Goal: Task Accomplishment & Management: Use online tool/utility

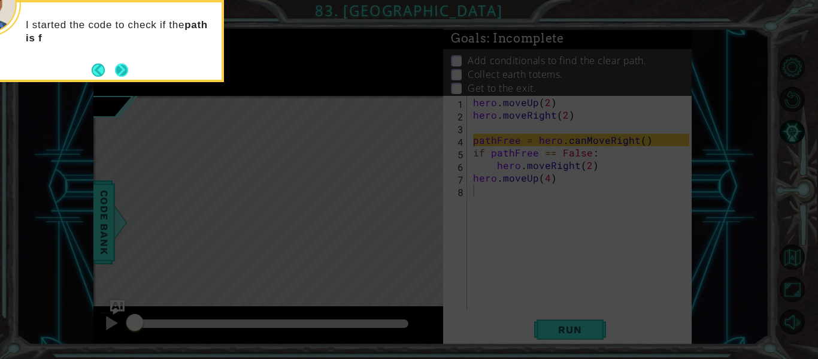
click at [118, 69] on button "Next" at bounding box center [121, 69] width 13 height 13
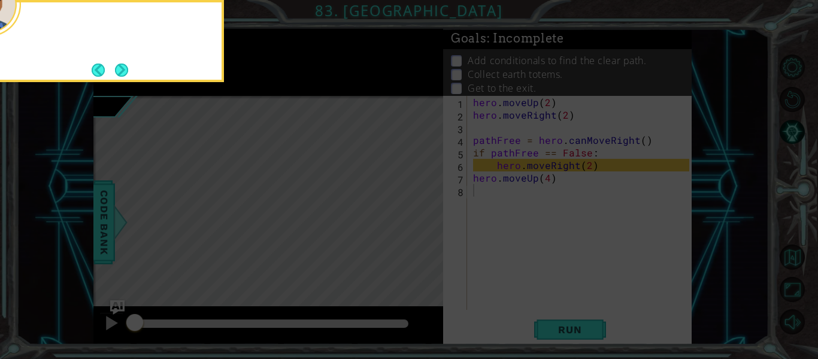
click at [118, 69] on button "Next" at bounding box center [121, 69] width 13 height 13
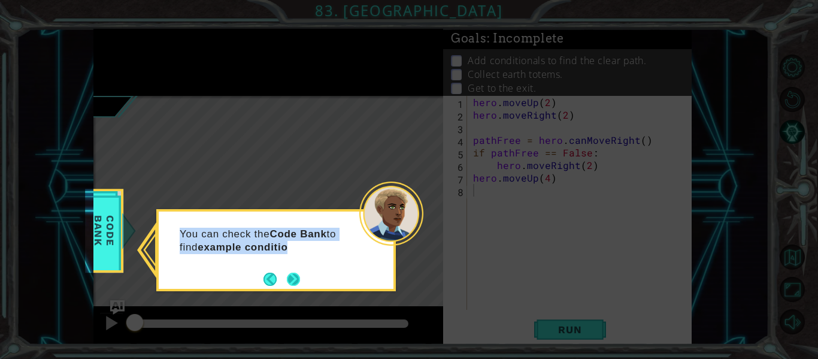
drag, startPoint x: 118, startPoint y: 69, endPoint x: 292, endPoint y: 278, distance: 271.7
click at [292, 278] on body "1 ההההההההההההההההההההההההההההההההההההההההההההההההההההההההההההההההההההההההההההה…" at bounding box center [409, 179] width 818 height 359
click at [292, 278] on button "Next" at bounding box center [293, 278] width 13 height 13
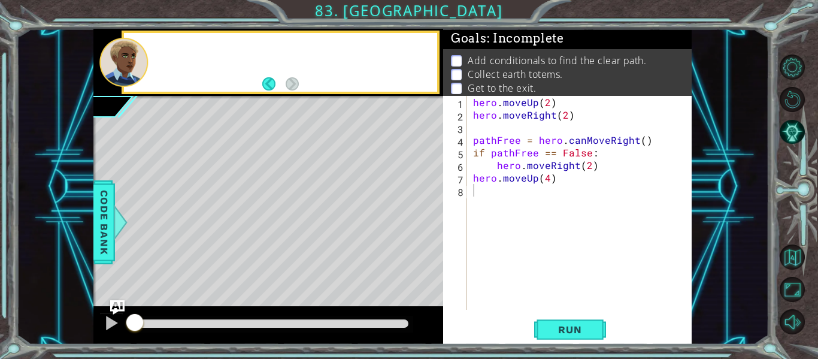
click at [292, 278] on div "Level Map" at bounding box center [369, 272] width 553 height 353
drag, startPoint x: 292, startPoint y: 278, endPoint x: 596, endPoint y: 334, distance: 308.8
click at [596, 334] on div "1 ההההההההההההההההההההההההההההההההההההההההההההההההההההההההההההההההההההההההההההה…" at bounding box center [392, 187] width 598 height 316
click at [596, 334] on button "Run" at bounding box center [570, 329] width 72 height 25
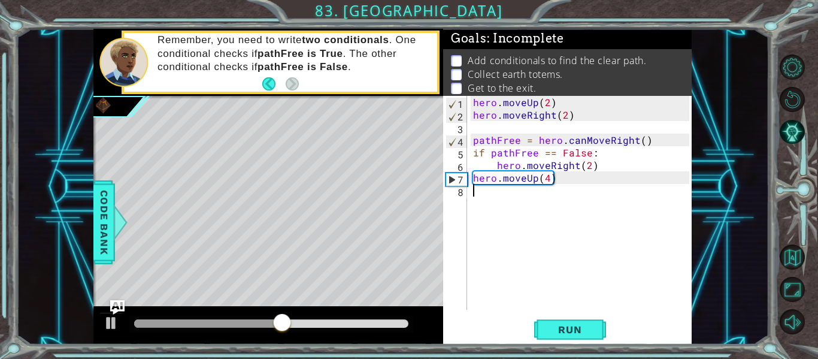
click at [471, 179] on div "hero . moveUp ( 2 ) hero . moveRight ( 2 ) pathFree = hero . canMoveRight ( ) i…" at bounding box center [583, 215] width 225 height 239
type textarea "hero.moveUp(4)"
click at [480, 195] on div "hero . moveUp ( 2 ) hero . moveRight ( 2 ) pathFree = hero . canMoveRight ( ) i…" at bounding box center [583, 215] width 225 height 239
click at [586, 179] on div "hero . moveUp ( 2 ) hero . moveRight ( 2 ) pathFree = hero . canMoveRight ( ) i…" at bounding box center [583, 215] width 225 height 239
type textarea "hero.moveUp(4)"
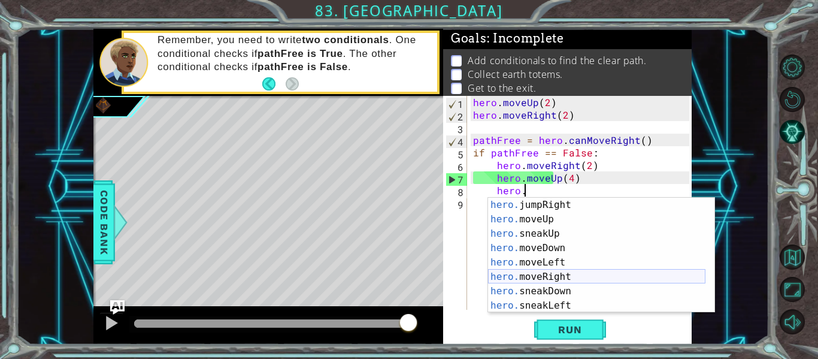
scroll to position [44, 0]
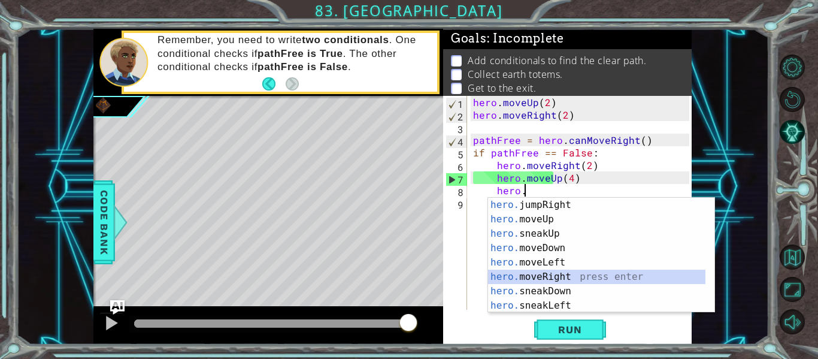
click at [561, 277] on div "hero. jumpRight press enter hero. moveUp press enter hero. sneakUp press enter …" at bounding box center [596, 270] width 217 height 144
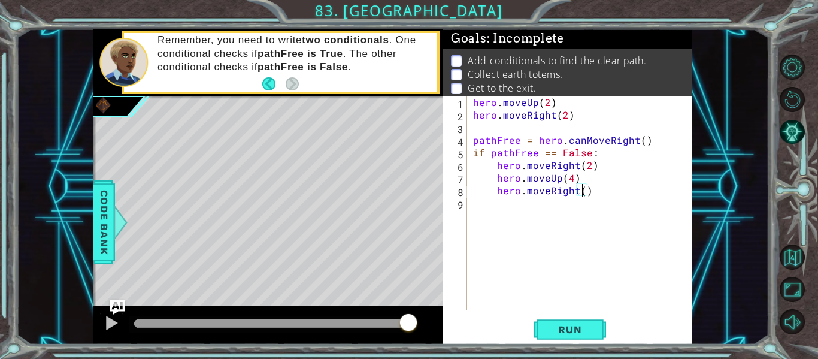
type textarea "hero.moveRight(2)"
click at [511, 207] on div "hero . moveUp ( 2 ) hero . moveRight ( 2 ) pathFree = hero . canMoveRight ( ) i…" at bounding box center [583, 215] width 225 height 239
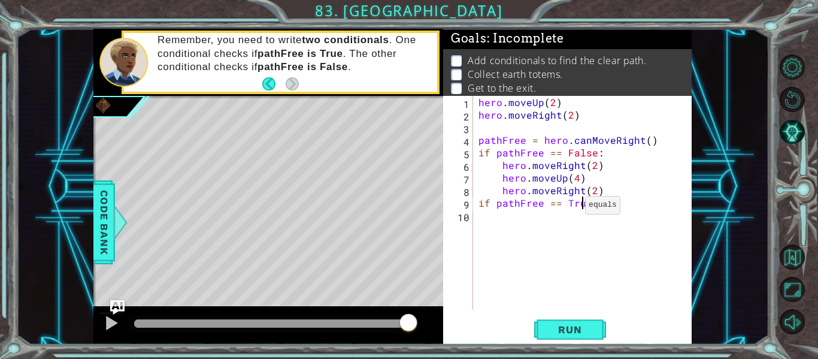
scroll to position [0, 6]
type textarea "if pathFree == True:"
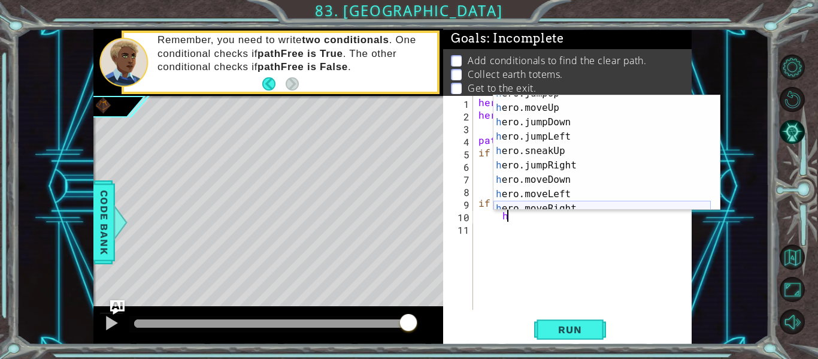
scroll to position [29, 0]
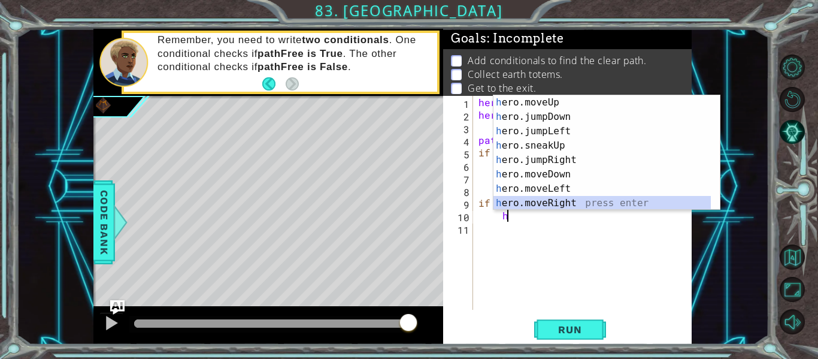
click at [584, 207] on div "h ero.moveUp press enter h ero.jumpDown press enter h ero.jumpLeft press enter …" at bounding box center [601, 167] width 217 height 144
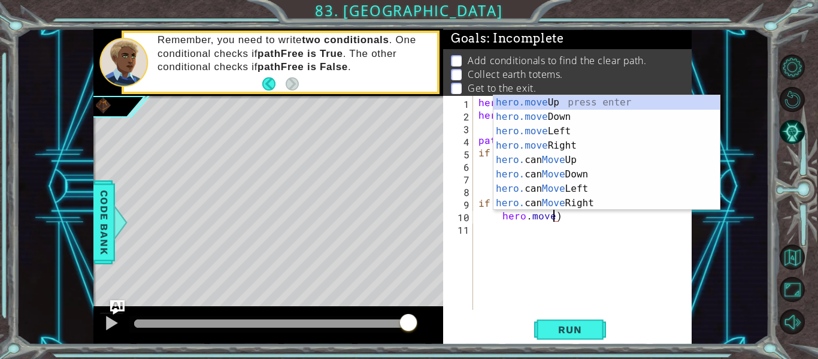
scroll to position [0, 4]
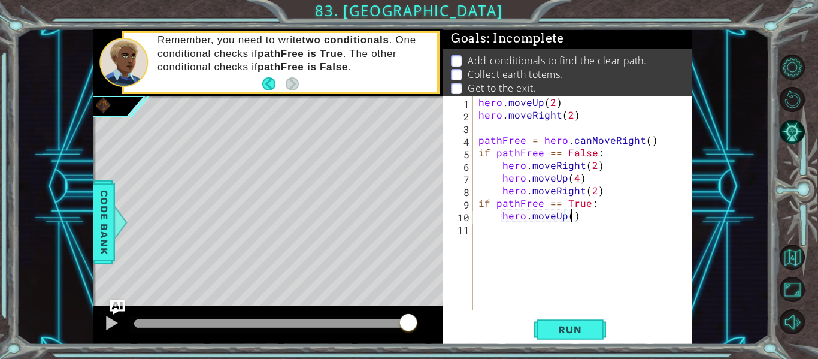
type textarea "hero.moveUp(2)"
click at [607, 217] on div "hero . moveUp ( 2 ) hero . moveRight ( 2 ) pathFree = hero . canMoveRight ( ) i…" at bounding box center [585, 215] width 219 height 239
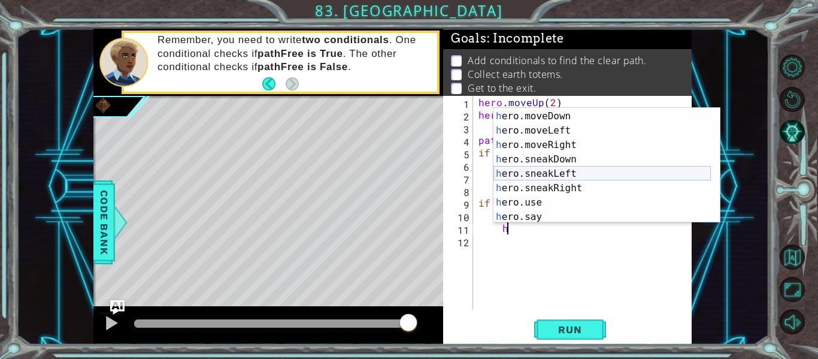
scroll to position [100, 0]
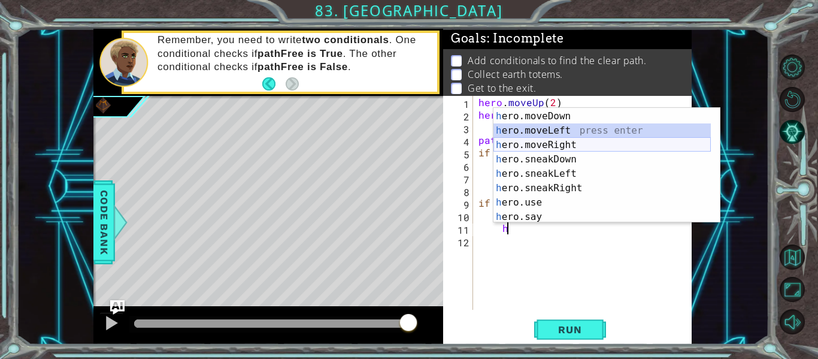
drag, startPoint x: 571, startPoint y: 124, endPoint x: 568, endPoint y: 139, distance: 15.3
click at [568, 139] on div "h ero.jumpRight press enter h ero.moveDown press enter h ero.moveLeft press ent…" at bounding box center [601, 167] width 217 height 144
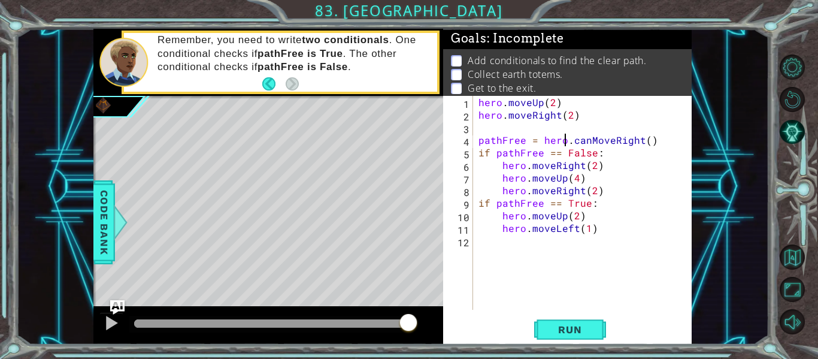
click at [568, 139] on div "hero . moveUp ( 2 ) hero . moveRight ( 2 ) pathFree = hero . canMoveRight ( ) i…" at bounding box center [585, 215] width 219 height 239
click at [600, 231] on div "hero . moveUp ( 2 ) hero . moveRight ( 2 ) pathFree = hero . canMoveRight ( ) i…" at bounding box center [585, 215] width 219 height 239
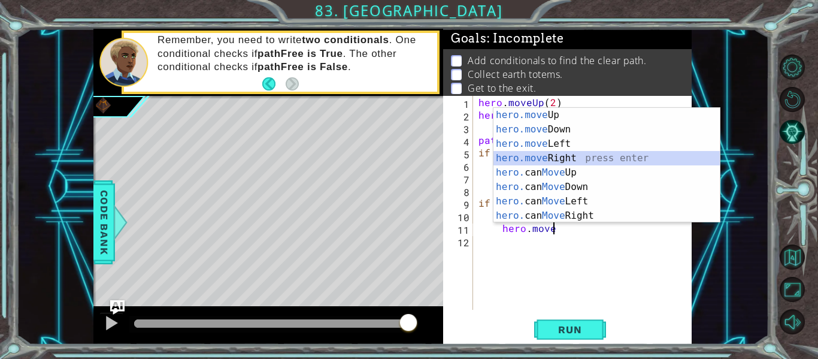
click at [588, 152] on div "hero.move Up press enter hero.move Down press enter hero.move Left press enter …" at bounding box center [606, 180] width 226 height 144
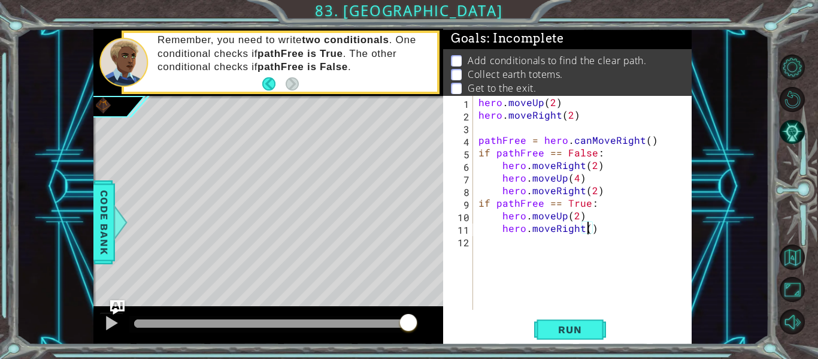
type textarea "hero.moveRight(2)"
click at [601, 228] on div "hero . moveUp ( 2 ) hero . moveRight ( 2 ) pathFree = hero . canMoveRight ( ) i…" at bounding box center [585, 215] width 219 height 239
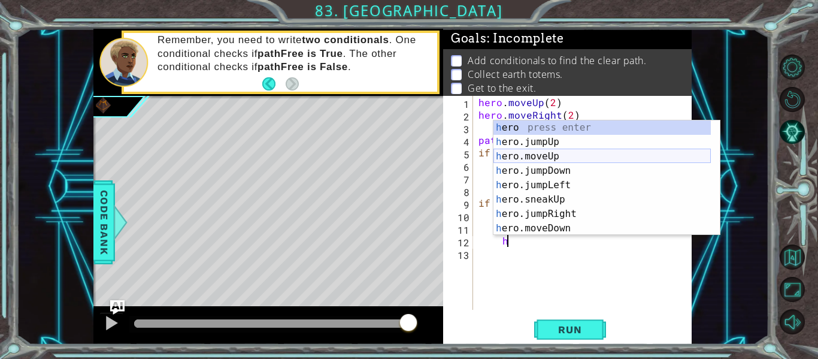
click at [593, 157] on div "h ero press enter h ero.jumpUp press enter h ero.moveUp press enter h ero.jumpD…" at bounding box center [601, 192] width 217 height 144
type textarea "hero.moveUp(1)"
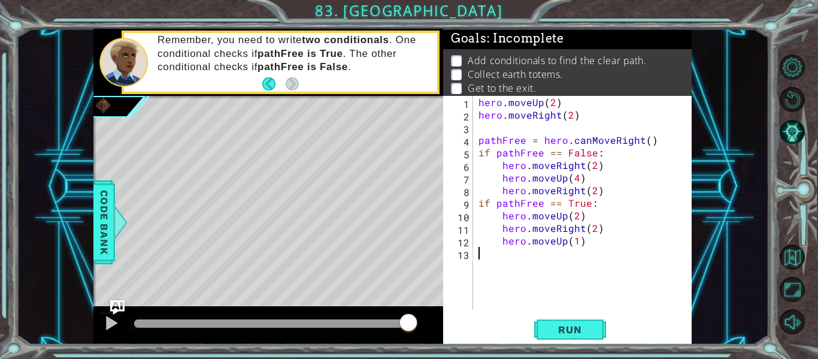
click at [534, 253] on div "hero . moveUp ( 2 ) hero . moveRight ( 2 ) pathFree = hero . canMoveRight ( ) i…" at bounding box center [585, 215] width 219 height 239
click at [584, 242] on div "hero . moveUp ( 2 ) hero . moveRight ( 2 ) pathFree = hero . canMoveRight ( ) i…" at bounding box center [585, 215] width 219 height 239
type textarea "hero.moveUp(1)"
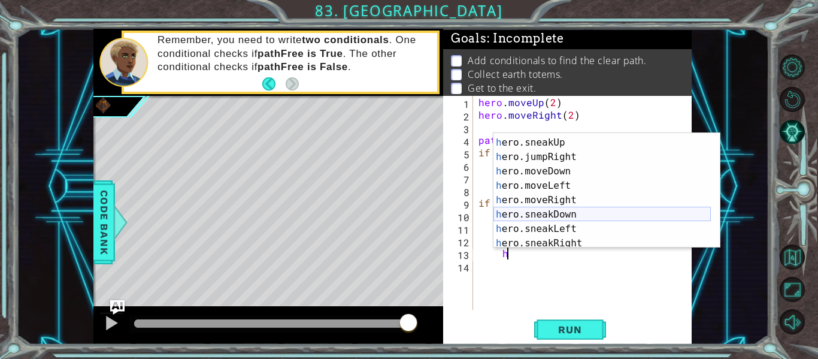
scroll to position [70, 0]
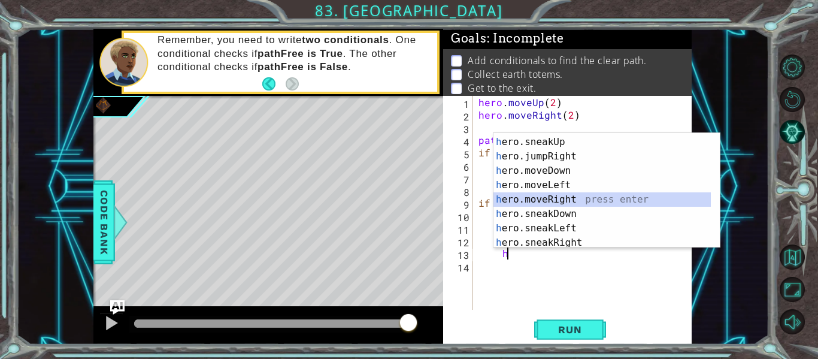
click at [569, 201] on div "h ero.jumpLeft press enter h ero.sneakUp press enter h ero.jumpRight press ente…" at bounding box center [601, 192] width 217 height 144
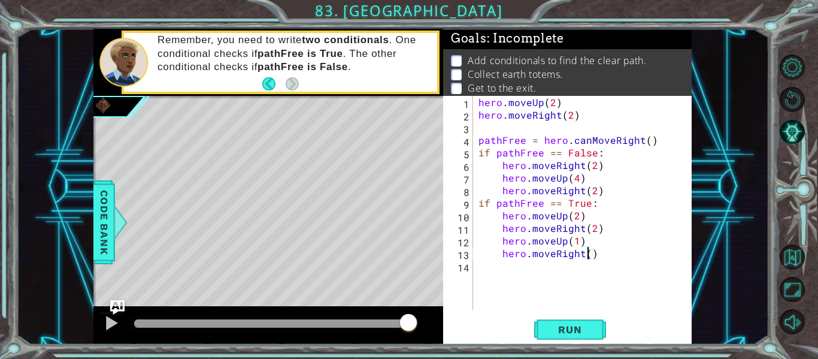
scroll to position [0, 7]
click at [575, 323] on button "Run" at bounding box center [570, 329] width 72 height 25
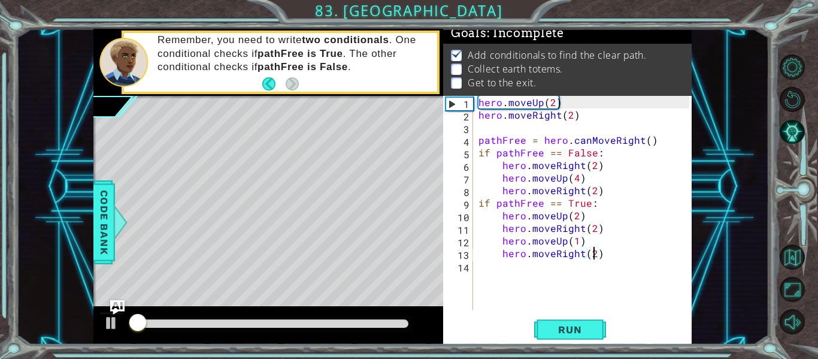
scroll to position [10, 0]
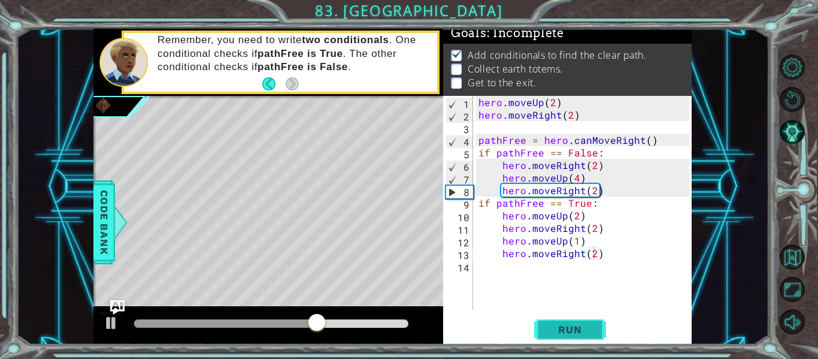
click at [558, 331] on span "Run" at bounding box center [569, 329] width 47 height 12
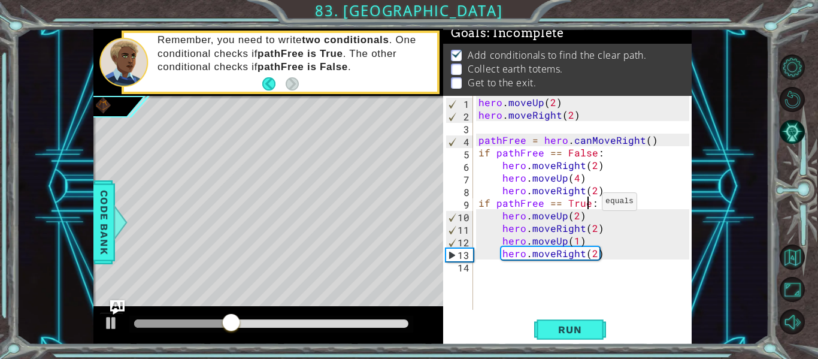
click at [587, 204] on div "hero . moveUp ( 2 ) hero . moveRight ( 2 ) pathFree = hero . canMoveRight ( ) i…" at bounding box center [585, 215] width 219 height 239
click at [593, 150] on div "hero . moveUp ( 2 ) hero . moveRight ( 2 ) pathFree = hero . canMoveRight ( ) i…" at bounding box center [585, 215] width 219 height 239
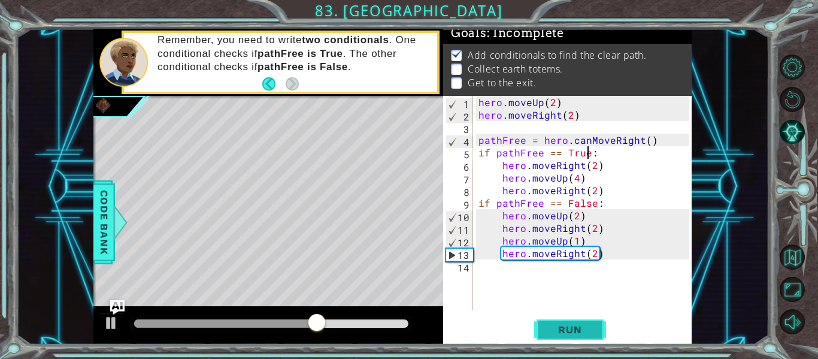
type textarea "if pathFree == True:"
click at [555, 332] on span "Run" at bounding box center [569, 329] width 47 height 12
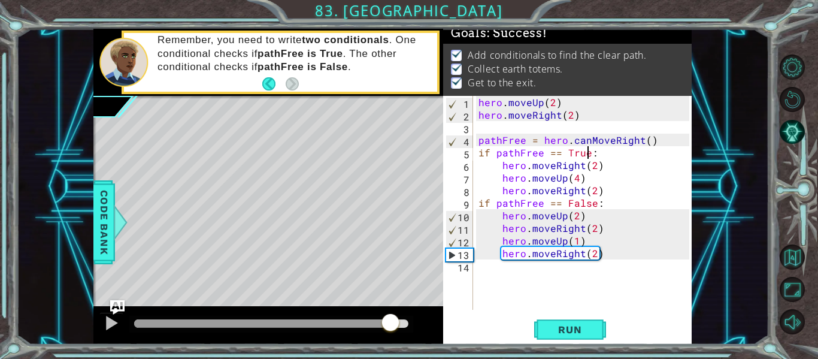
click at [391, 321] on div at bounding box center [271, 323] width 274 height 8
click at [118, 317] on div at bounding box center [112, 323] width 16 height 16
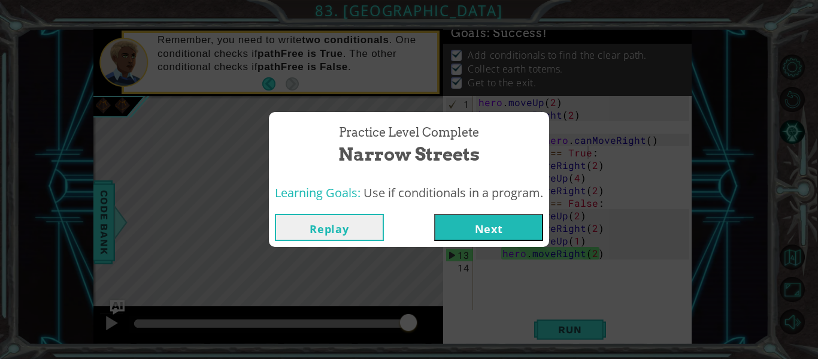
click at [465, 231] on button "Next" at bounding box center [488, 227] width 109 height 27
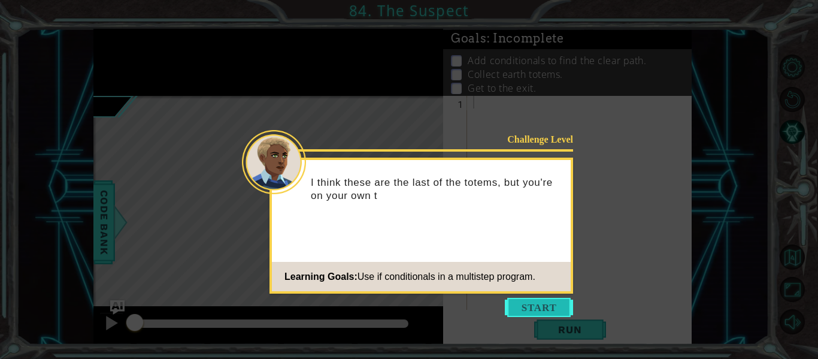
click at [532, 299] on button "Start" at bounding box center [539, 307] width 68 height 19
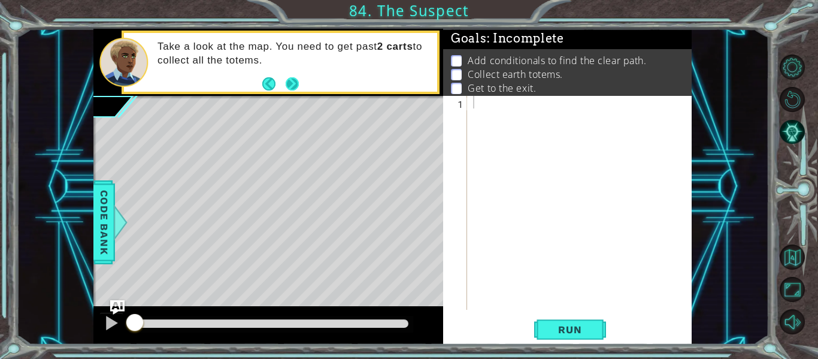
click at [289, 83] on button "Next" at bounding box center [292, 83] width 13 height 13
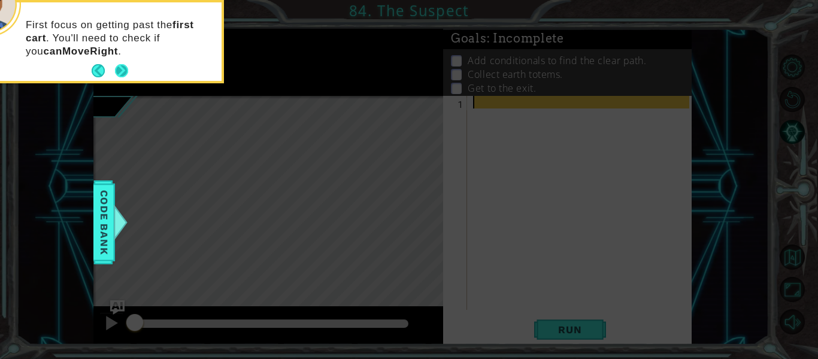
click at [120, 71] on button "Next" at bounding box center [121, 70] width 13 height 13
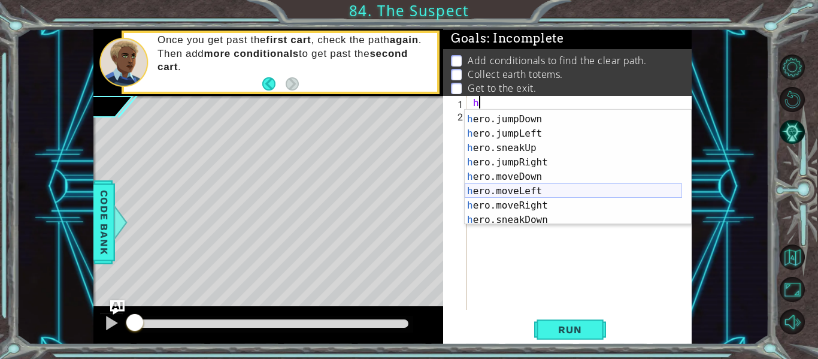
scroll to position [28, 0]
click at [501, 199] on div "h ero.moveUp press enter h ero.jumpDown press enter h ero.jumpLeft press enter …" at bounding box center [573, 169] width 217 height 144
type textarea "hero.moveRight(1)"
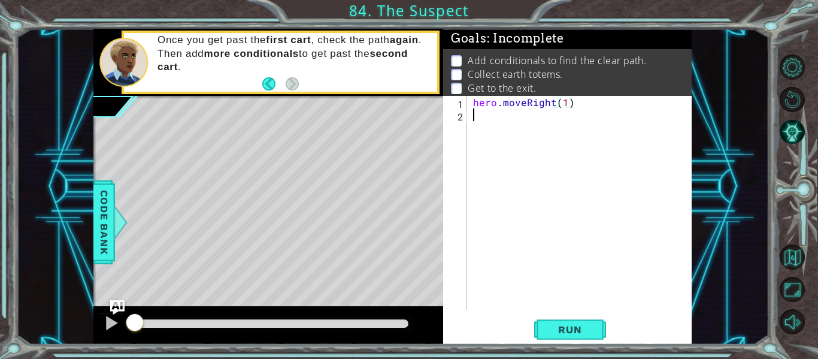
click at [522, 119] on div "hero . moveRight ( 1 )" at bounding box center [583, 215] width 225 height 239
type textarea "I"
type textarea "if pathFree == True:"
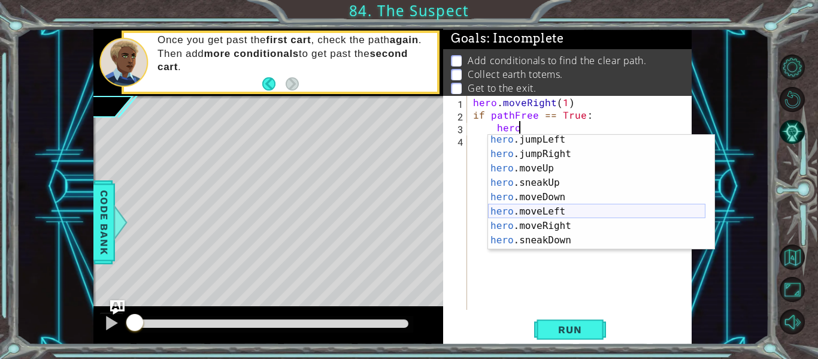
scroll to position [34, 0]
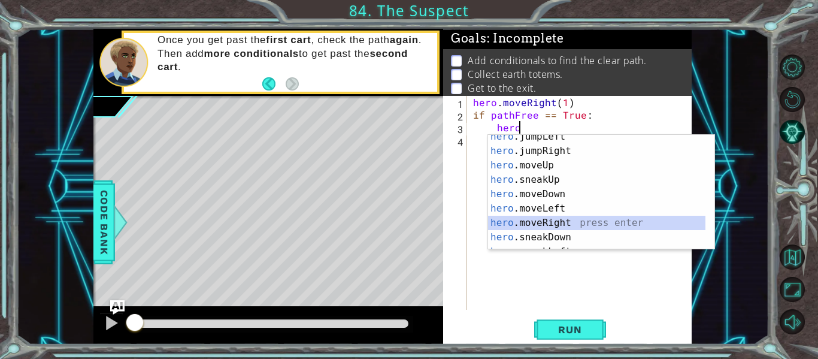
click at [576, 220] on div "hero .jumpLeft press enter hero .jumpRight press enter hero .moveUp press enter…" at bounding box center [596, 201] width 217 height 144
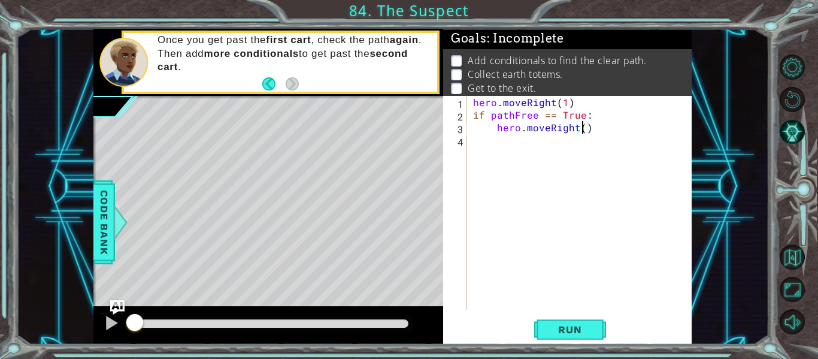
type textarea "hero.moveRight(3)"
click at [607, 124] on div "hero . moveRight ( 1 ) if pathFree == True : hero . moveRight ( 3 )" at bounding box center [583, 215] width 225 height 239
type textarea "h"
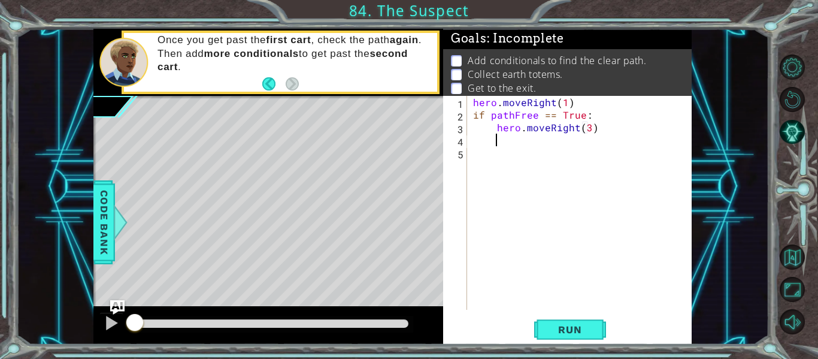
scroll to position [0, 0]
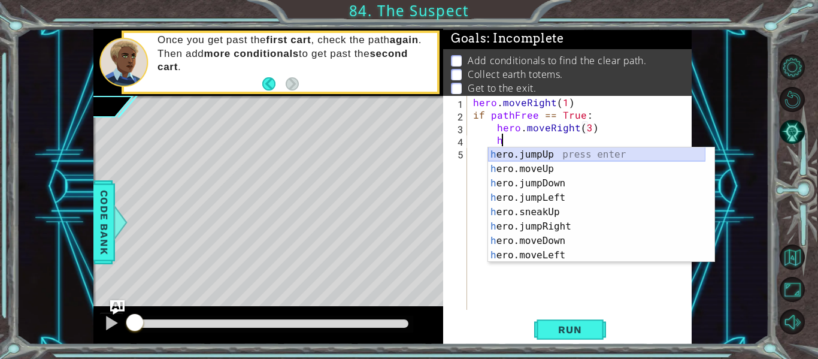
click at [606, 160] on div "h ero.jumpUp press enter h ero.moveUp press enter h ero.jumpDown press enter h …" at bounding box center [596, 219] width 217 height 144
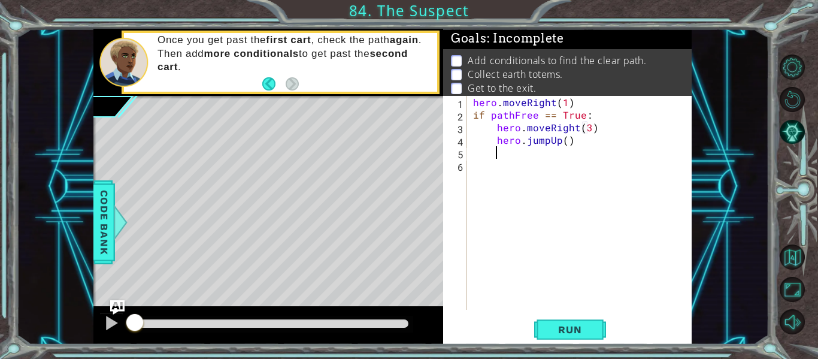
scroll to position [0, 1]
click at [557, 140] on div "hero . moveRight ( 1 ) if pathFree == True : hero . moveRight ( 3 ) hero . jump…" at bounding box center [583, 215] width 225 height 239
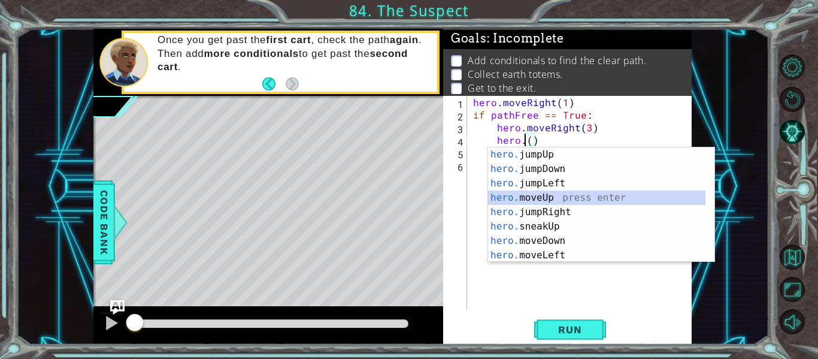
click at [544, 195] on div "hero. jumpUp press enter hero. jumpDown press enter hero. jumpLeft press enter …" at bounding box center [596, 219] width 217 height 144
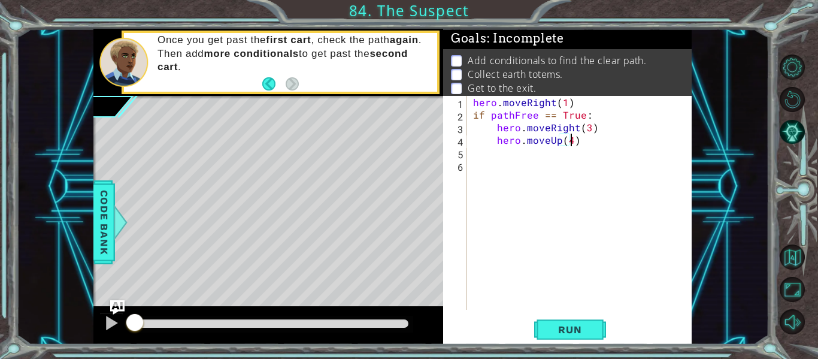
scroll to position [0, 6]
drag, startPoint x: 594, startPoint y: 128, endPoint x: 499, endPoint y: 129, distance: 95.2
click at [499, 129] on div "hero . moveRight ( 1 ) if pathFree == True : hero . moveRight ( 3 ) hero . move…" at bounding box center [583, 215] width 225 height 239
type textarea "hero.moveRight(3)"
click at [584, 150] on div "hero . moveRight ( 1 ) if pathFree == True : hero . moveRight ( 3 ) hero . move…" at bounding box center [583, 215] width 225 height 239
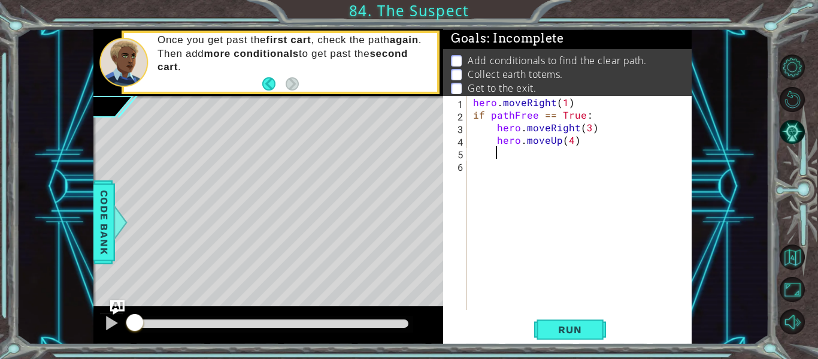
scroll to position [0, 1]
type textarea "hero.moveUp()"
click at [584, 152] on div "hero . moveRight ( 1 ) if pathFree == True : hero . moveRight ( 3 ) hero . move…" at bounding box center [583, 215] width 225 height 239
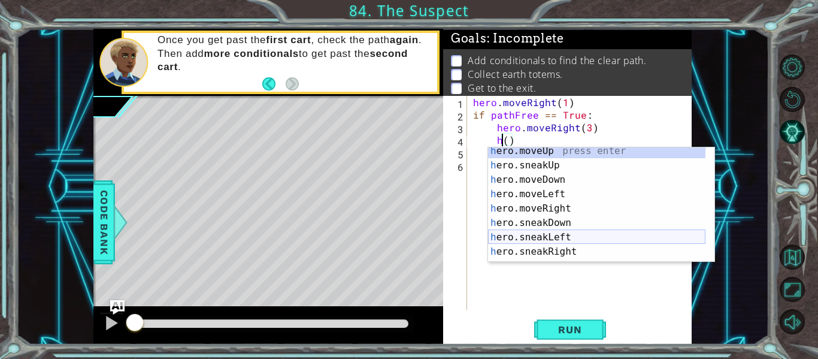
scroll to position [0, 0]
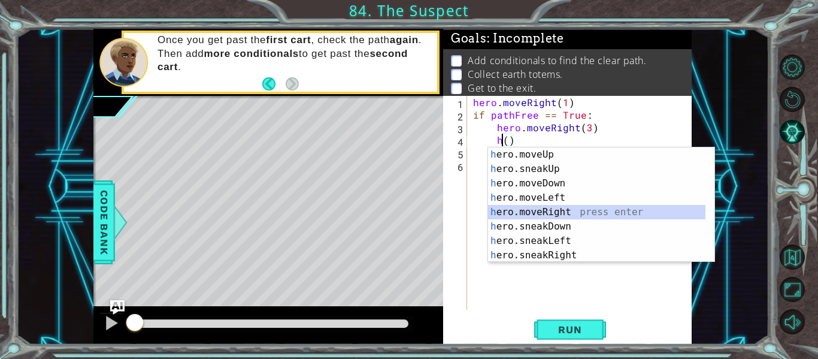
click at [563, 206] on div "h ero.moveUp press enter h ero.sneakUp press enter h ero.moveDown press enter h…" at bounding box center [596, 219] width 217 height 144
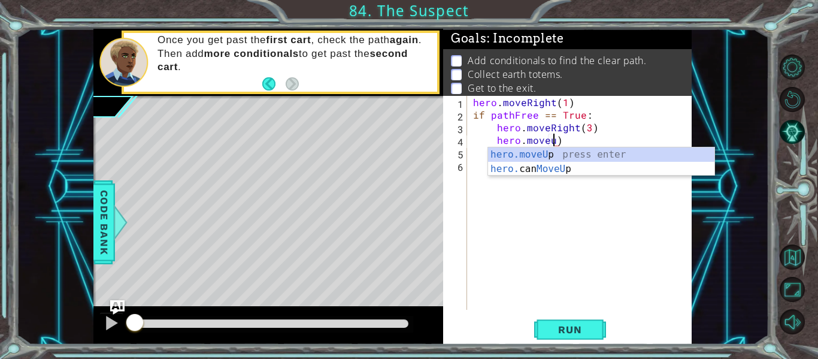
scroll to position [0, 5]
click at [589, 159] on div "hero.moveUp press enter hero. can MoveUp press enter" at bounding box center [601, 175] width 226 height 57
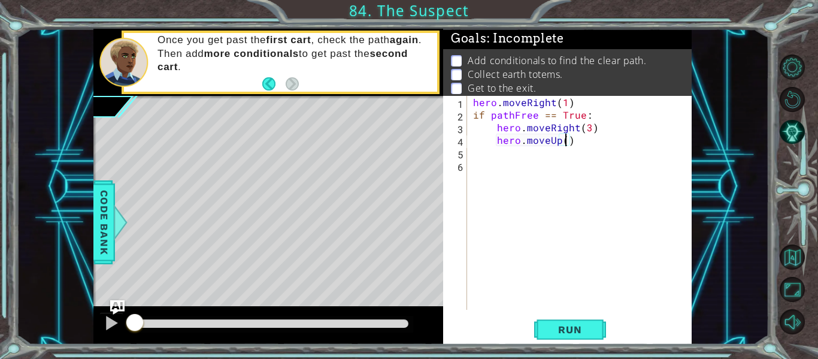
scroll to position [0, 6]
type textarea "hero.moveUp(4)"
click at [543, 336] on button "Run" at bounding box center [570, 329] width 72 height 25
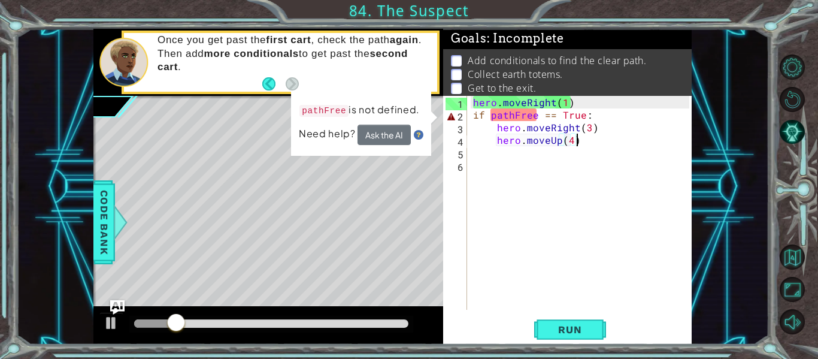
click at [583, 138] on div "hero . moveRight ( 1 ) if pathFree == True : hero . moveRight ( 3 ) hero . move…" at bounding box center [583, 215] width 225 height 239
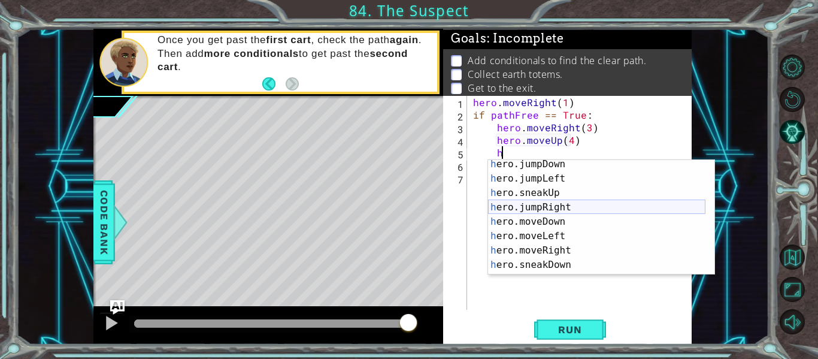
scroll to position [32, 0]
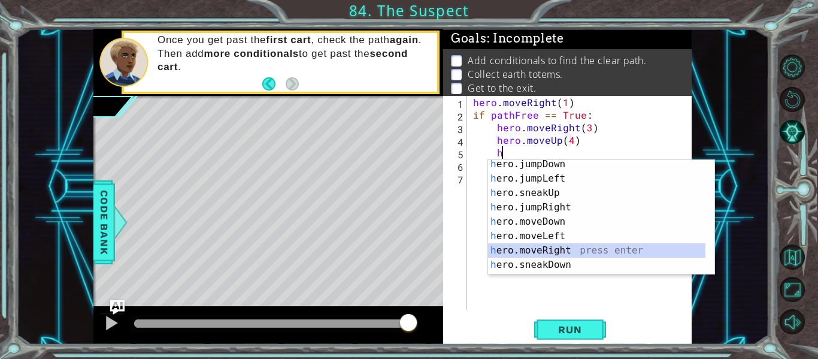
click at [573, 250] on div "h ero.jumpDown press enter h ero.jumpLeft press enter h ero.sneakUp press enter…" at bounding box center [596, 229] width 217 height 144
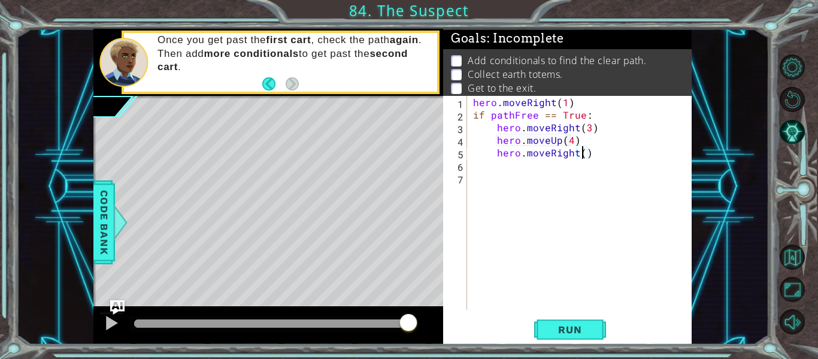
type textarea "hero.moveRight(3)"
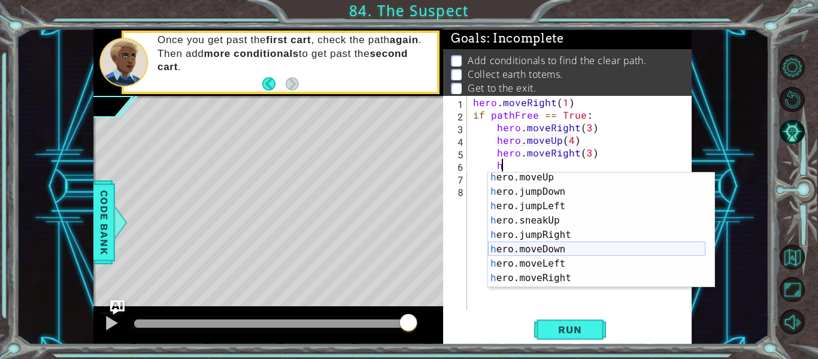
scroll to position [14, 0]
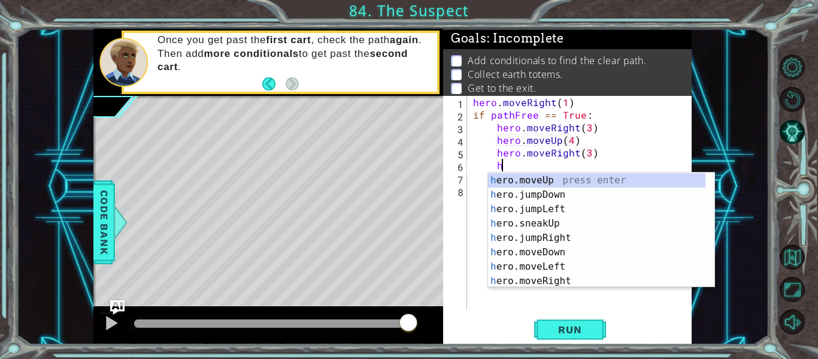
click at [576, 182] on div "h ero.jumpUp press enter h ero.moveUp press enter h ero.jumpDown press enter h …" at bounding box center [596, 231] width 217 height 144
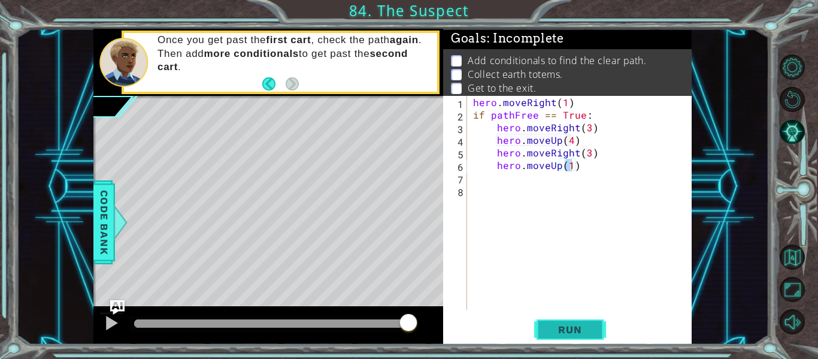
click at [544, 325] on button "Run" at bounding box center [570, 329] width 72 height 25
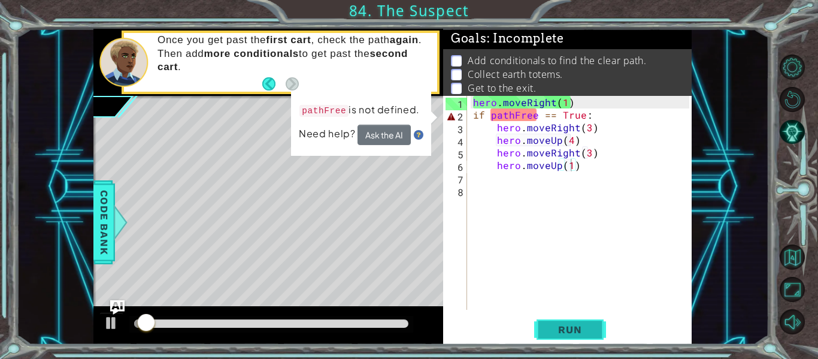
click at [553, 319] on button "Run" at bounding box center [570, 329] width 72 height 25
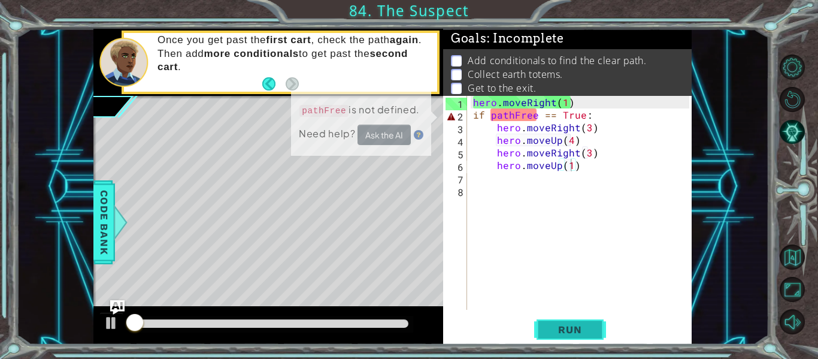
click at [553, 319] on button "Run" at bounding box center [570, 329] width 72 height 25
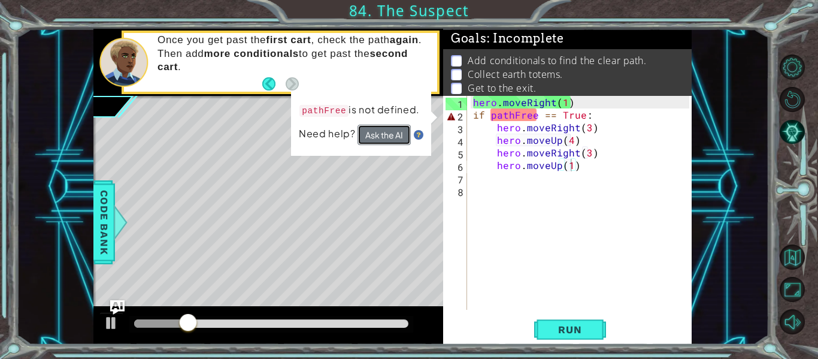
click at [398, 136] on button "Ask the AI" at bounding box center [385, 135] width 54 height 21
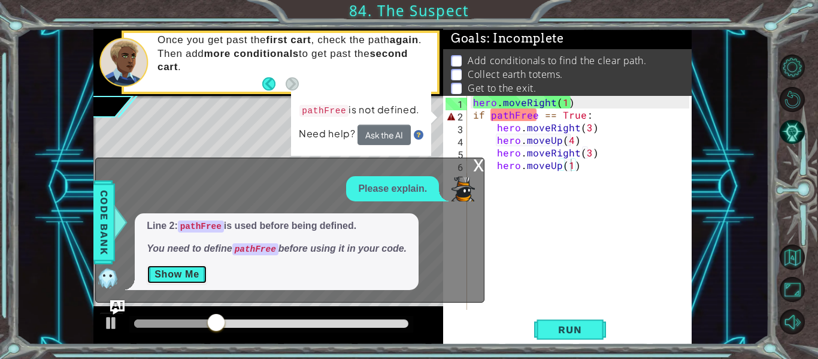
click at [184, 275] on button "Show Me" at bounding box center [177, 274] width 60 height 19
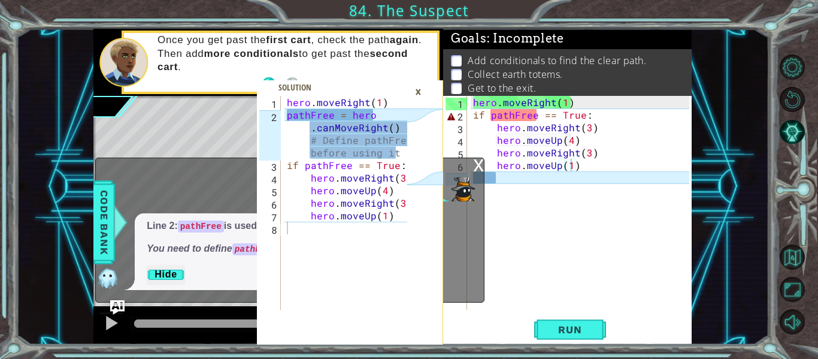
click at [421, 95] on div "×" at bounding box center [418, 91] width 19 height 20
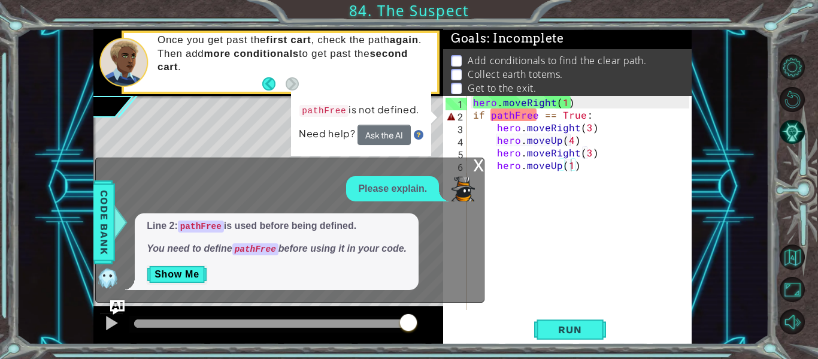
click at [481, 170] on div "x" at bounding box center [478, 164] width 11 height 12
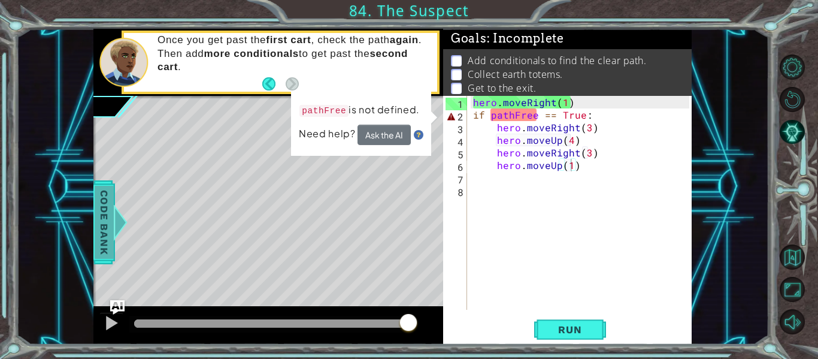
click at [105, 205] on span "Code Bank" at bounding box center [104, 222] width 19 height 73
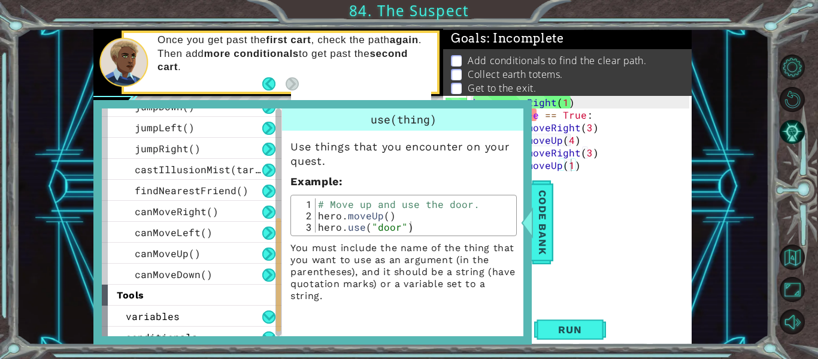
scroll to position [275, 0]
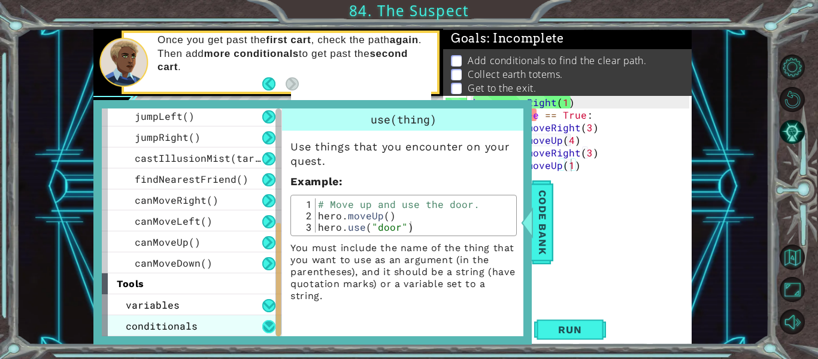
click at [266, 320] on button at bounding box center [268, 326] width 13 height 13
click at [211, 328] on div "conditionals" at bounding box center [192, 325] width 180 height 21
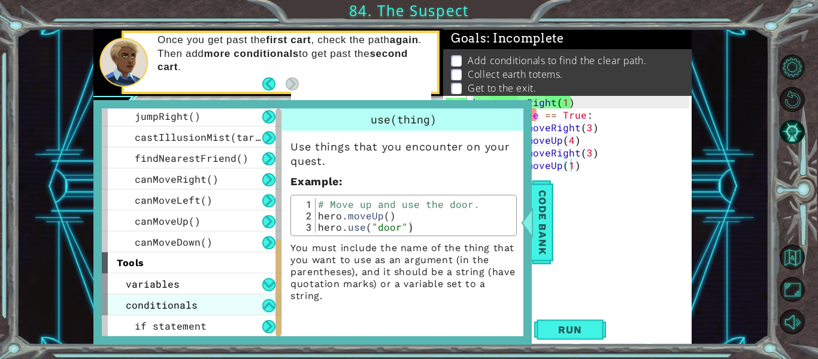
click at [211, 328] on div "if statement" at bounding box center [192, 325] width 180 height 21
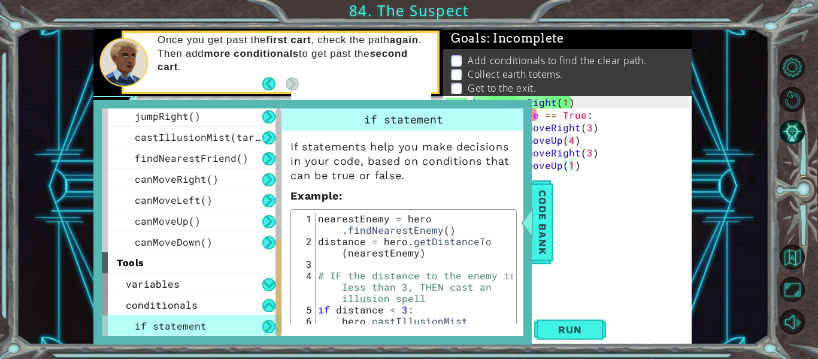
scroll to position [77, 0]
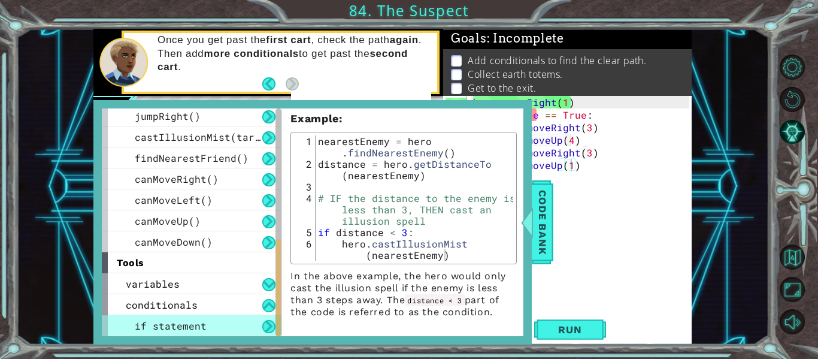
type textarea "hero.moveRight(1)"
click at [576, 108] on div "hero . moveRight ( 1 ) if pathFree == True : hero . moveRight ( 3 ) hero . move…" at bounding box center [583, 215] width 225 height 239
click at [534, 225] on div at bounding box center [527, 222] width 15 height 36
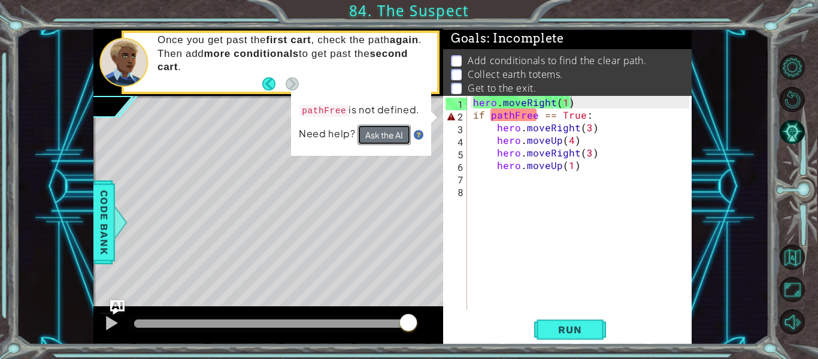
click at [398, 128] on button "Ask the AI" at bounding box center [385, 135] width 54 height 21
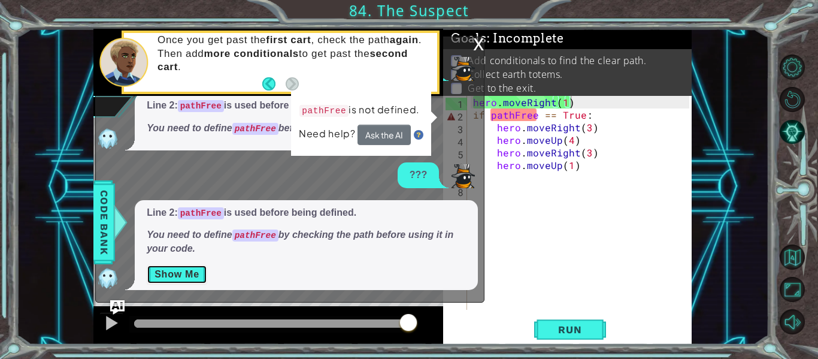
click at [168, 271] on button "Show Me" at bounding box center [177, 274] width 60 height 19
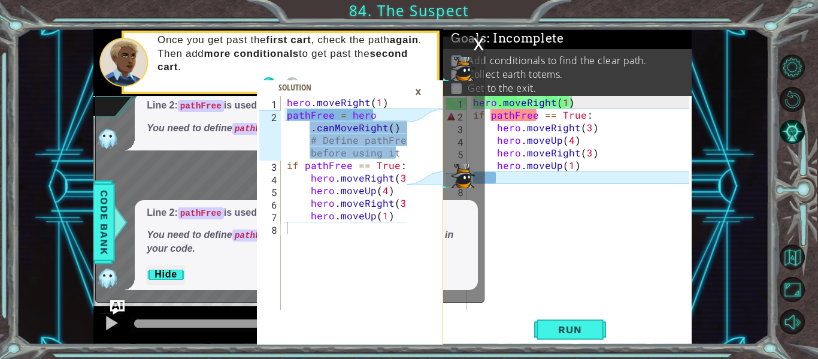
click at [478, 40] on div "x" at bounding box center [478, 43] width 11 height 12
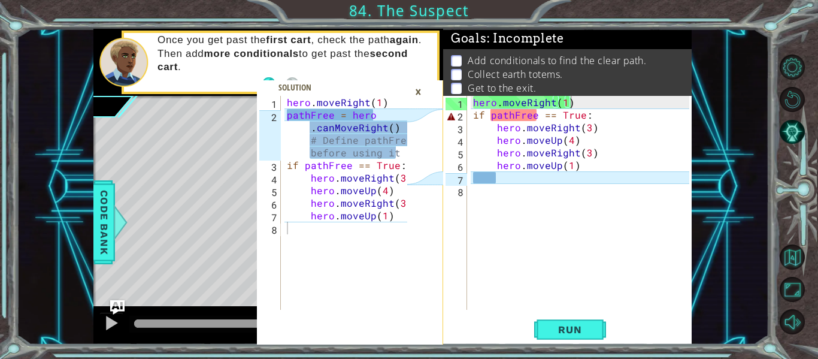
click at [422, 89] on div "×" at bounding box center [418, 91] width 19 height 20
